Goal: Task Accomplishment & Management: Use online tool/utility

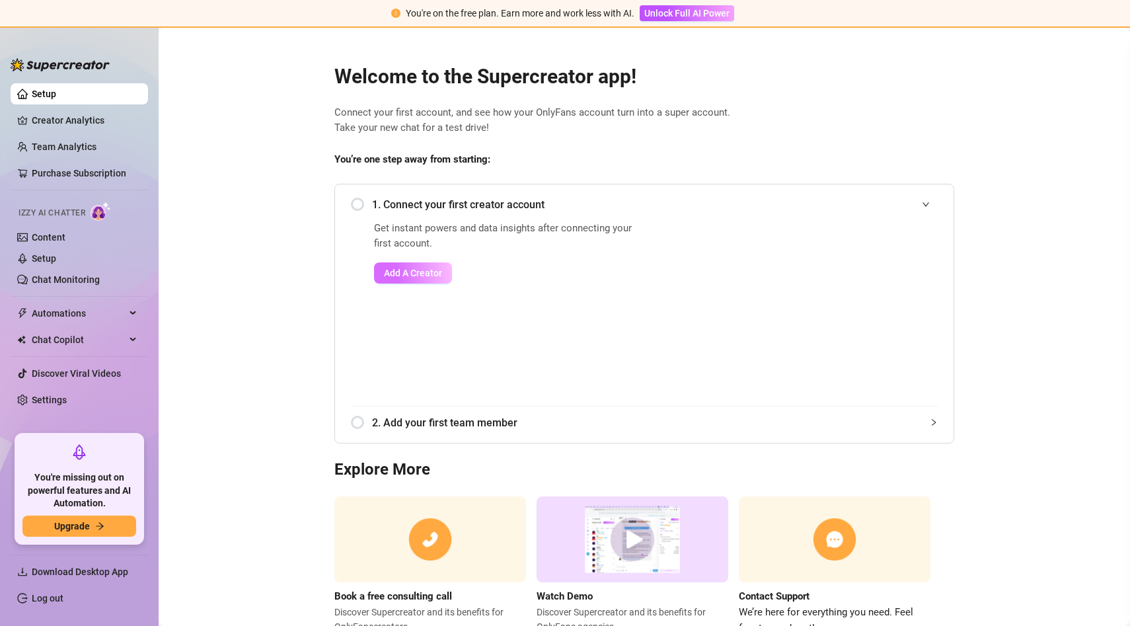
click at [424, 267] on button "Add A Creator" at bounding box center [413, 272] width 78 height 21
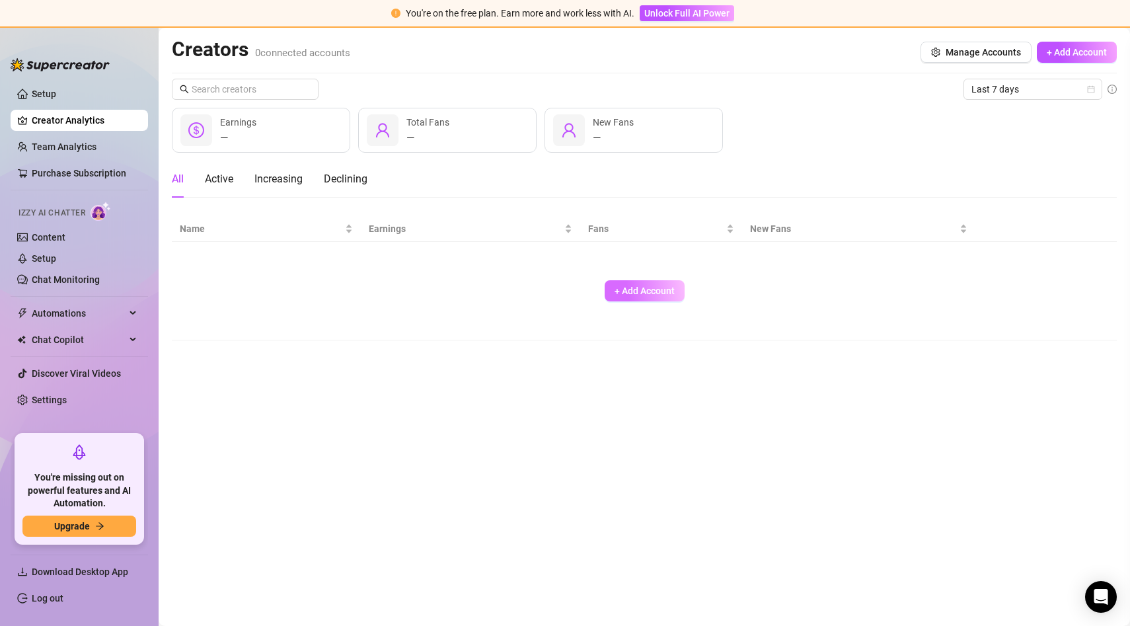
click at [638, 292] on span "+ Add Account" at bounding box center [645, 290] width 60 height 11
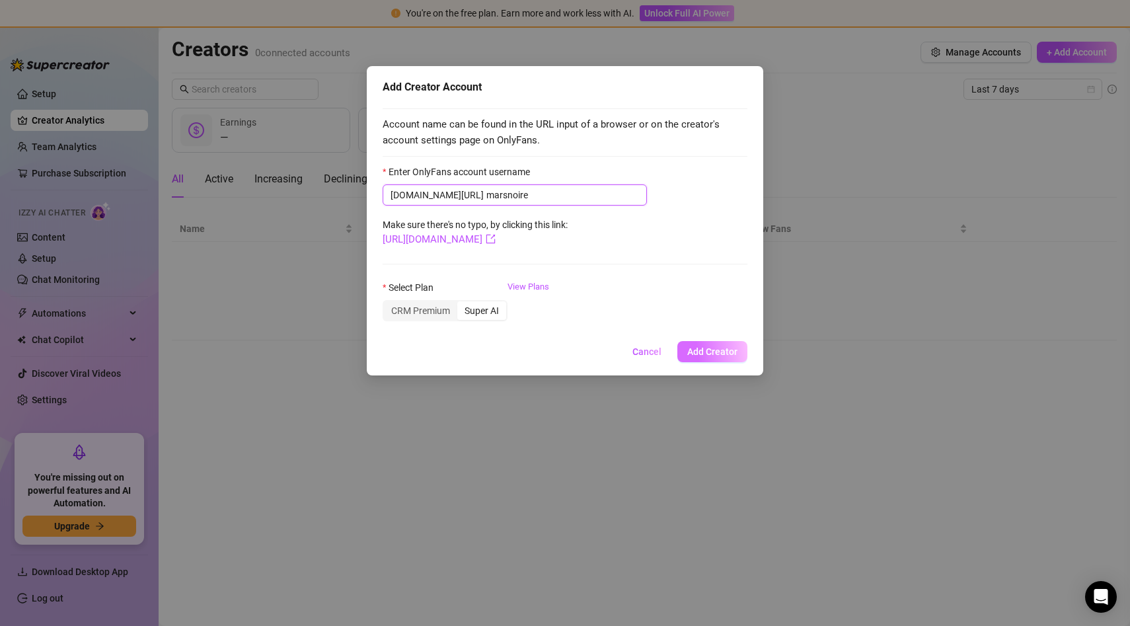
type input "marsnoire"
click at [704, 344] on button "Add Creator" at bounding box center [712, 351] width 70 height 21
click at [726, 352] on span "Add Creator" at bounding box center [712, 351] width 50 height 11
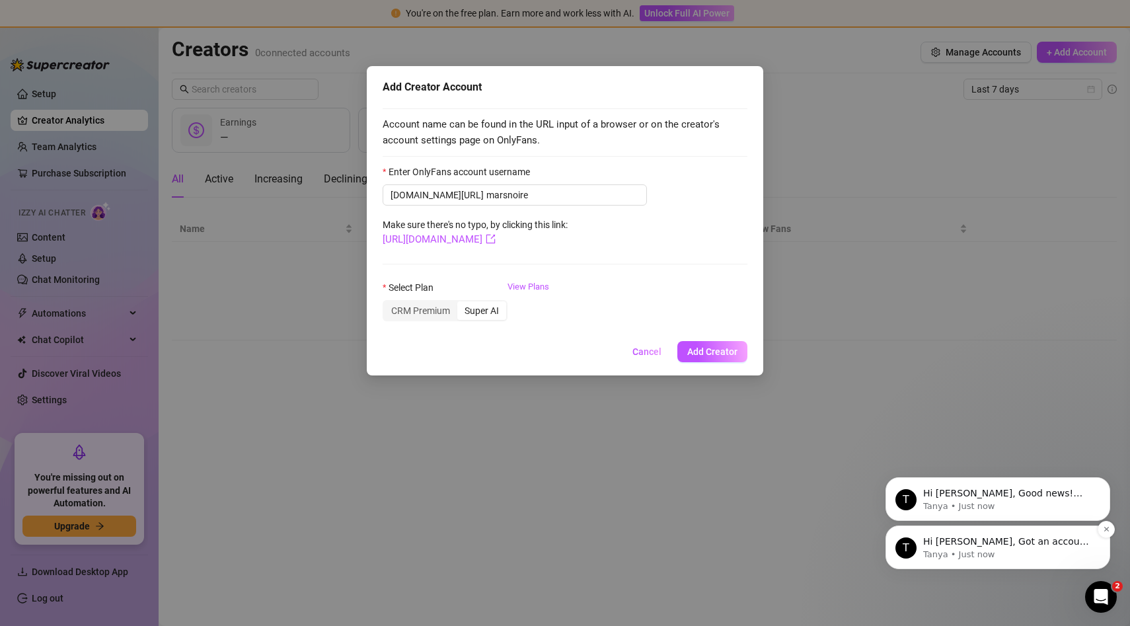
click at [954, 543] on p "Hi Lindsay, Got an account you didn’t add because it felt too small? Not anymor…" at bounding box center [1008, 541] width 170 height 13
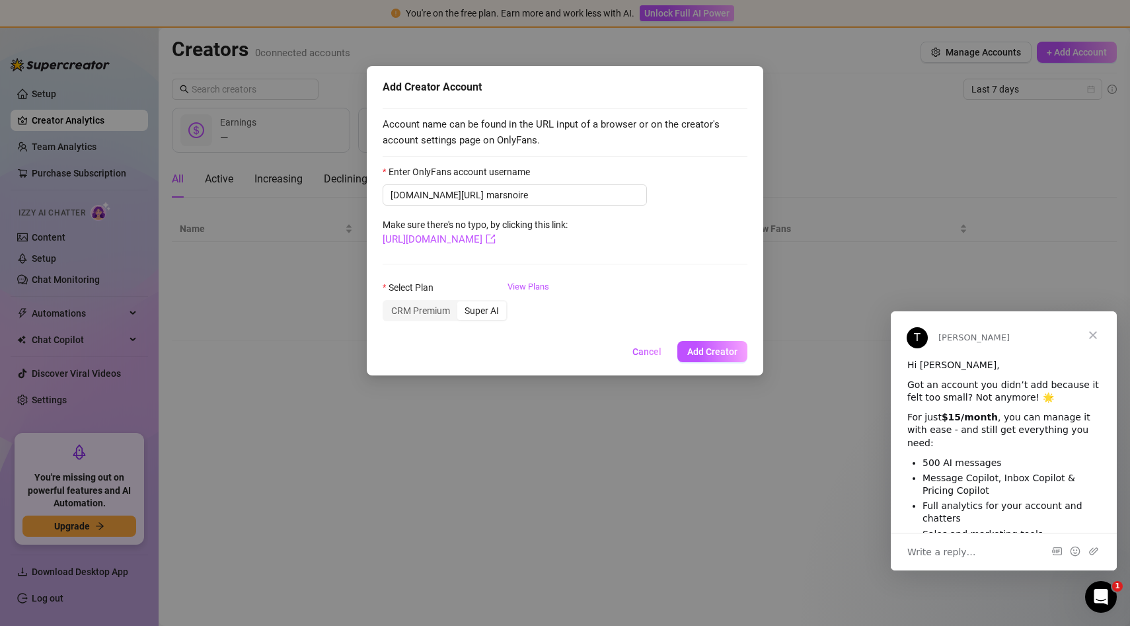
click at [835, 457] on div "Add Creator Account Account name can be found in the URL input of a browser or …" at bounding box center [565, 313] width 1130 height 626
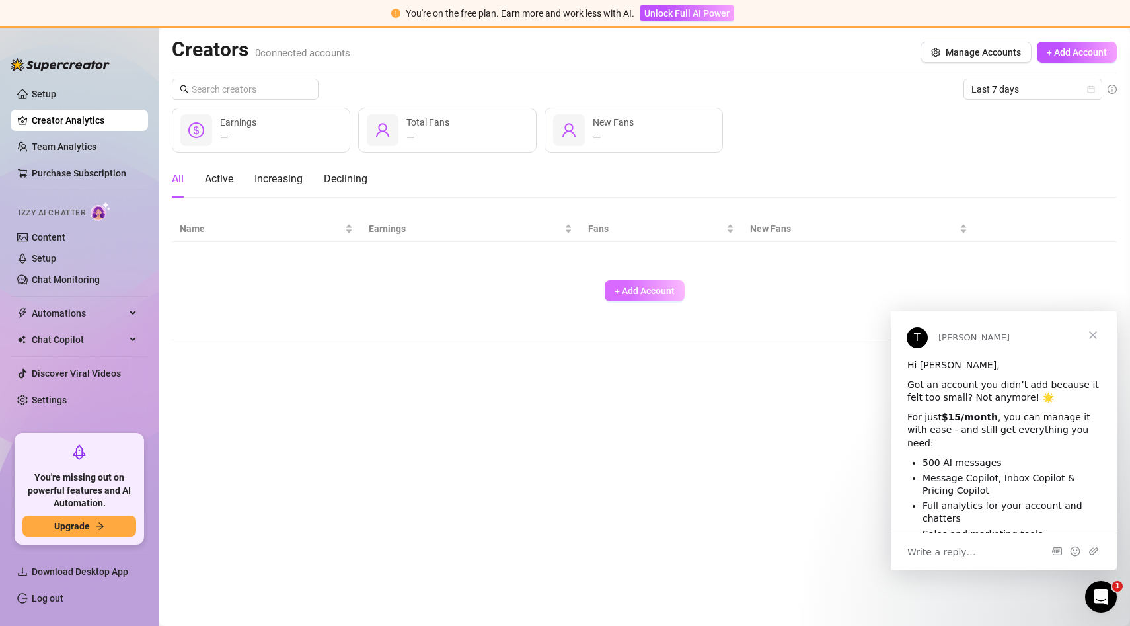
click at [626, 289] on span "+ Add Account" at bounding box center [645, 290] width 60 height 11
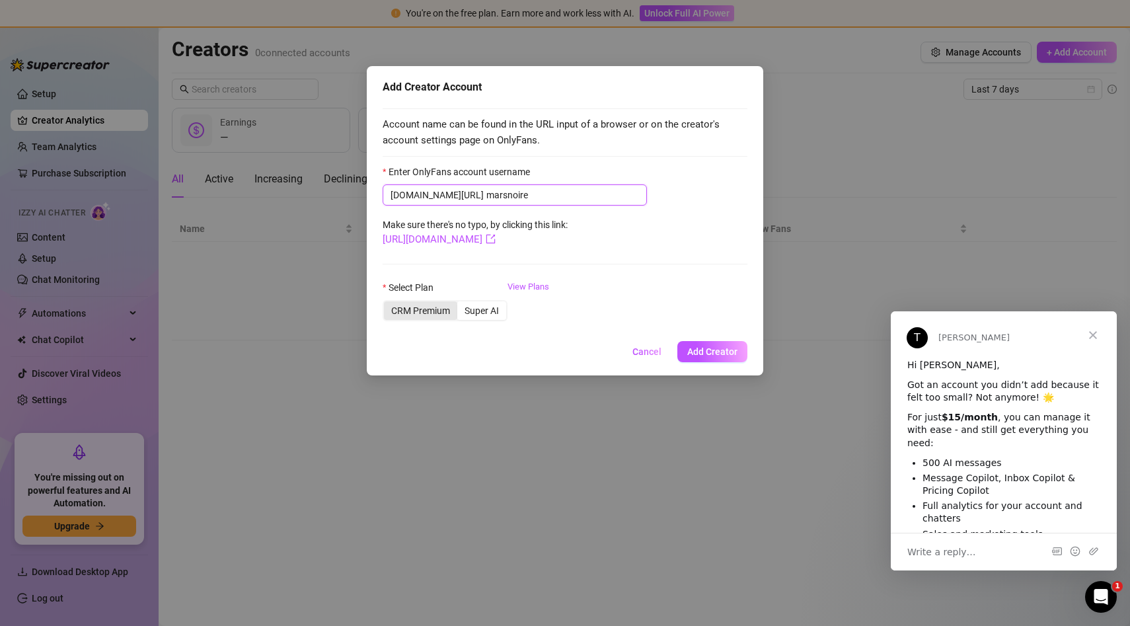
type input "marsnoire"
click at [434, 307] on div "CRM Premium" at bounding box center [420, 310] width 73 height 19
click at [387, 303] on input "CRM Premium" at bounding box center [387, 303] width 0 height 0
click at [722, 357] on button "Add Creator" at bounding box center [712, 351] width 70 height 21
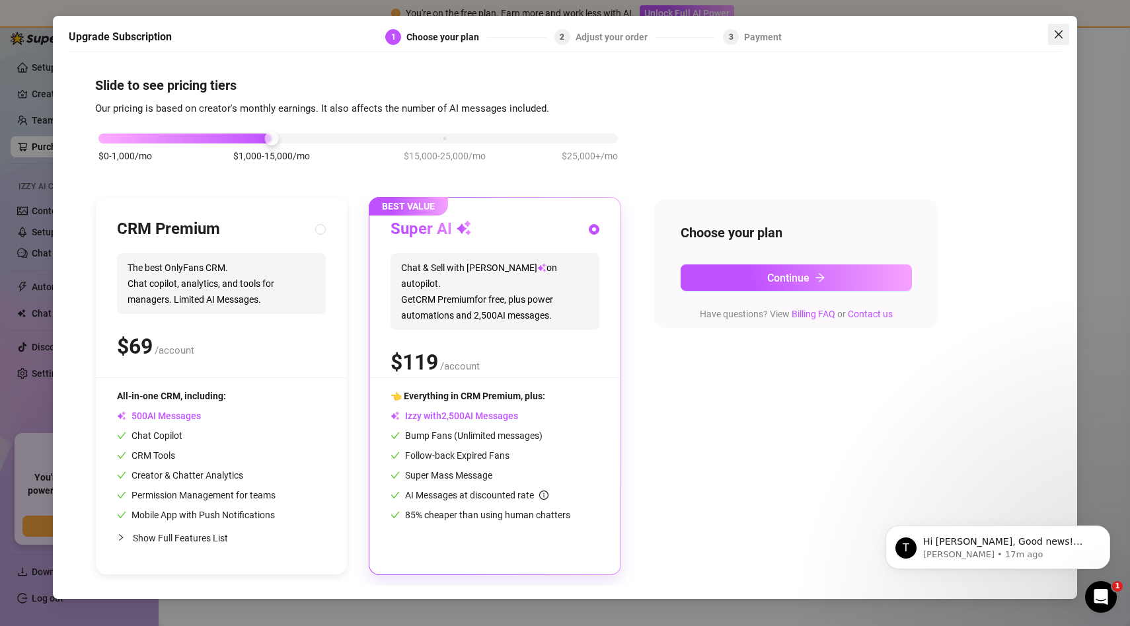
click at [1052, 34] on span "Close" at bounding box center [1058, 34] width 21 height 11
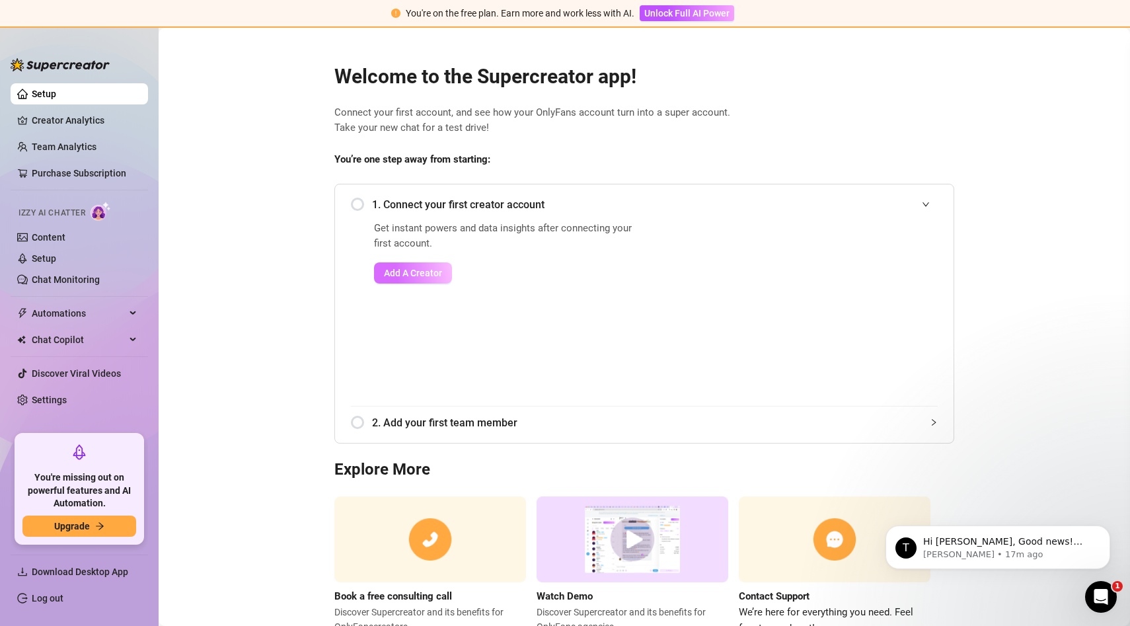
click at [413, 278] on span "Add A Creator" at bounding box center [413, 273] width 58 height 11
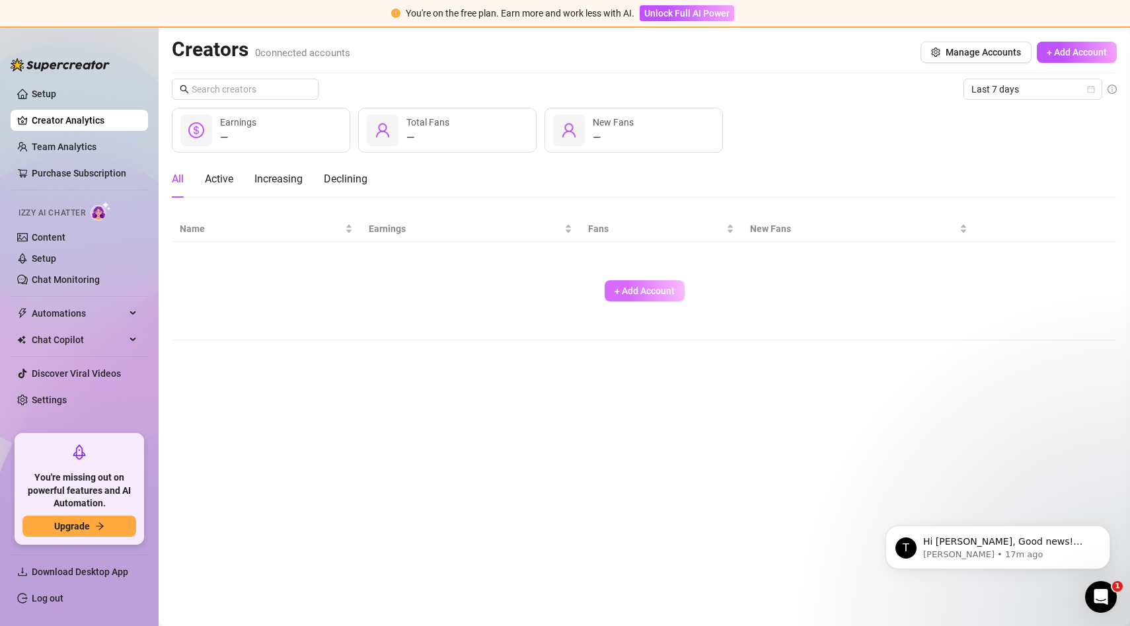
click at [660, 292] on span "+ Add Account" at bounding box center [645, 290] width 60 height 11
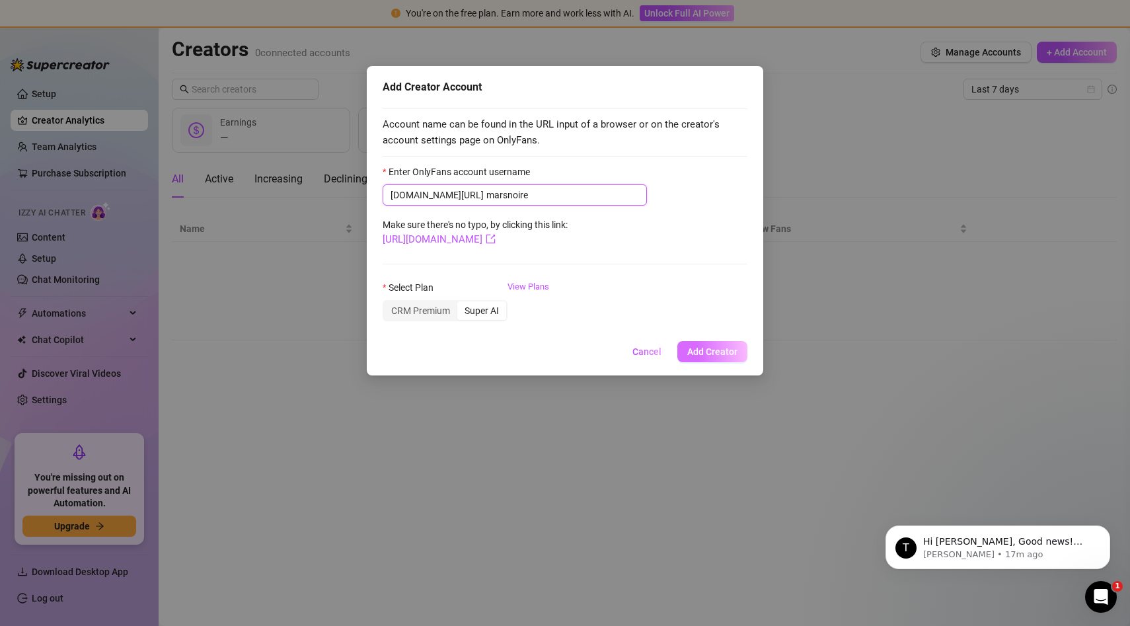
type input "marsnoire"
click at [704, 358] on button "Add Creator" at bounding box center [712, 351] width 70 height 21
